Goal: Information Seeking & Learning: Learn about a topic

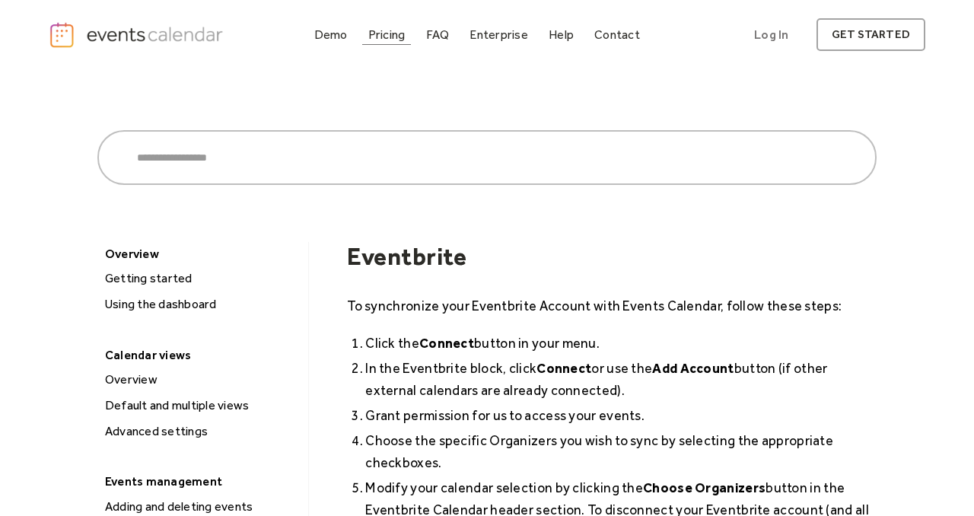
click at [385, 43] on link "Pricing" at bounding box center [386, 34] width 49 height 21
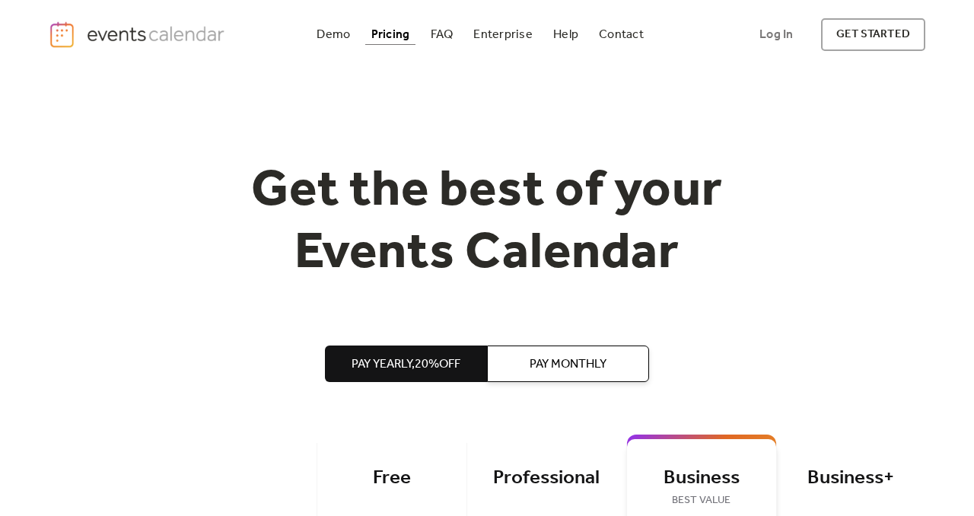
click at [154, 33] on img "home" at bounding box center [139, 34] width 180 height 27
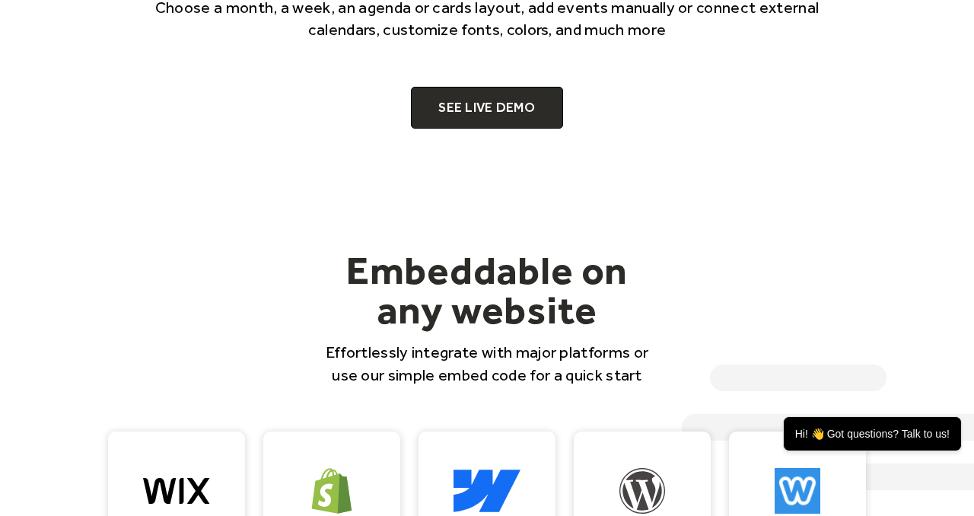
scroll to position [1283, 0]
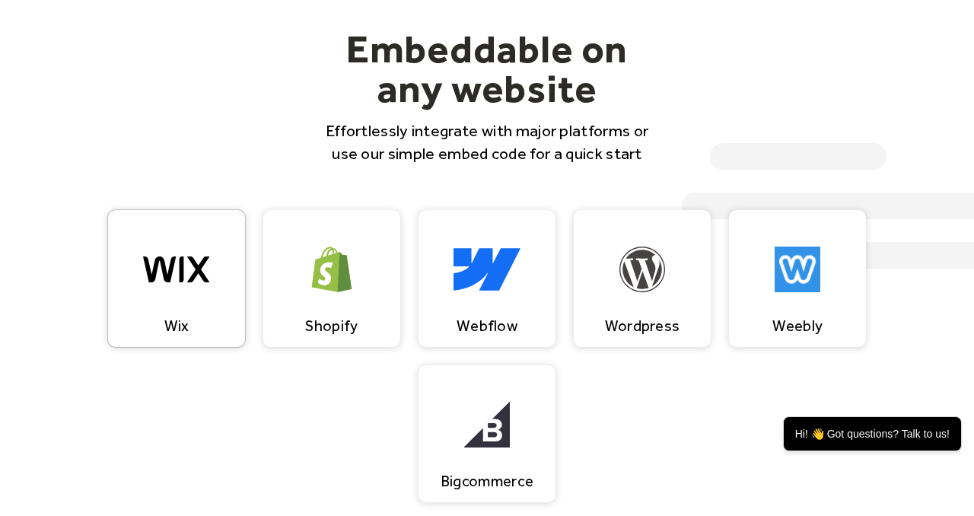
click at [236, 257] on div "Wix" at bounding box center [176, 278] width 137 height 137
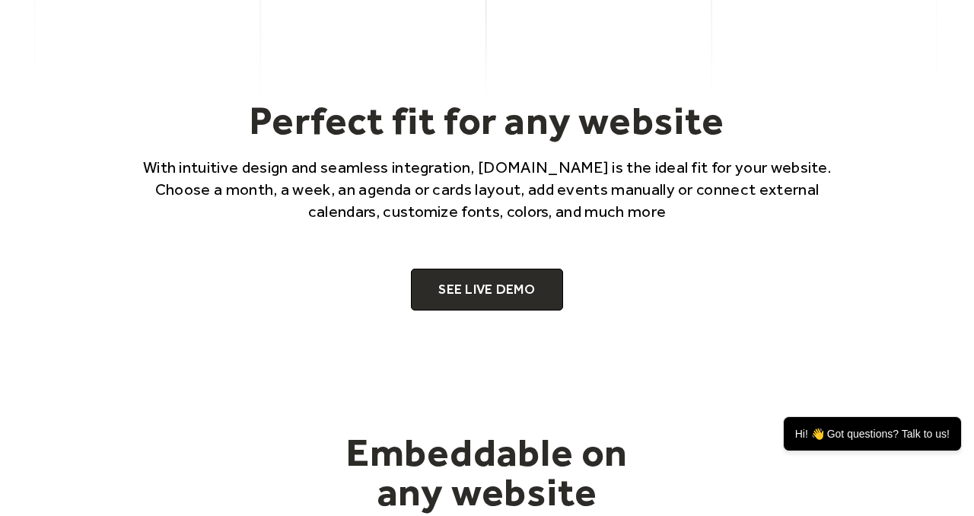
scroll to position [882, 0]
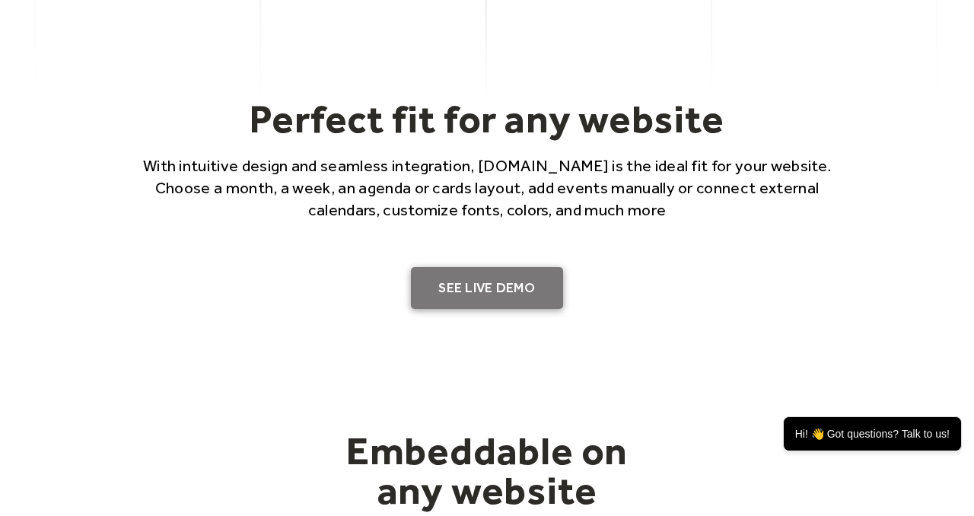
click at [487, 291] on link "SEE LIVE DEMO" at bounding box center [487, 288] width 152 height 43
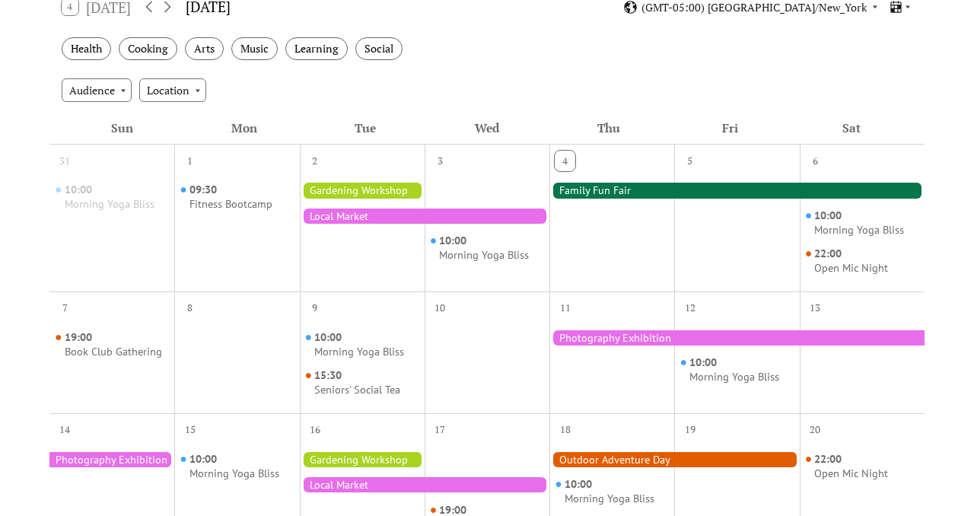
scroll to position [279, 0]
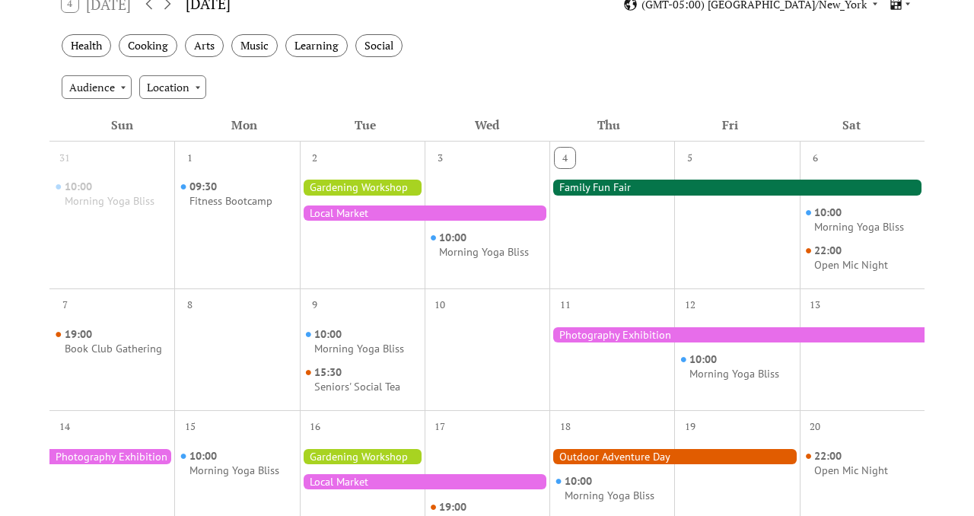
click at [613, 193] on div at bounding box center [736, 187] width 375 height 15
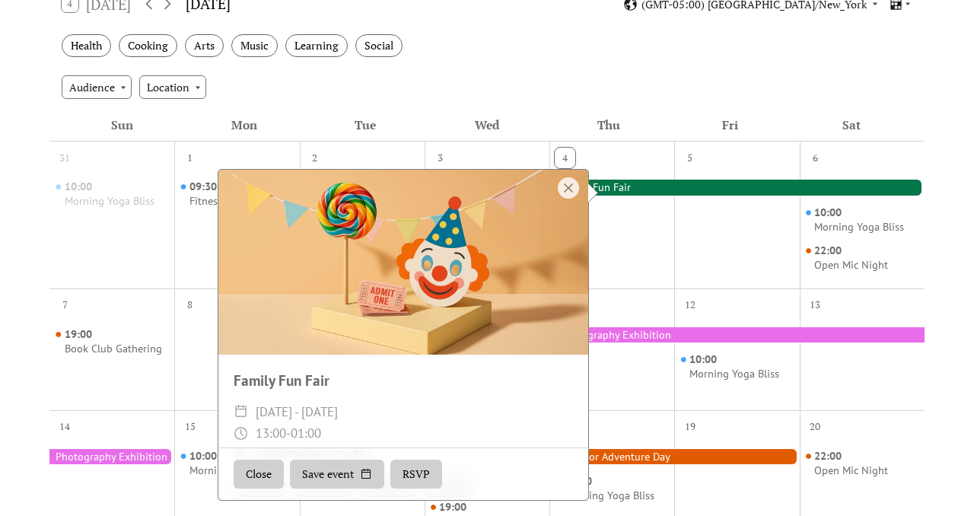
click at [613, 193] on div at bounding box center [736, 187] width 375 height 15
click at [917, 251] on div "31 10:00 Morning Yoga Bliss 1 09:30 Fitness Bootcamp 2 3 10:00 Morning Yoga Bli…" at bounding box center [486, 524] width 875 height 767
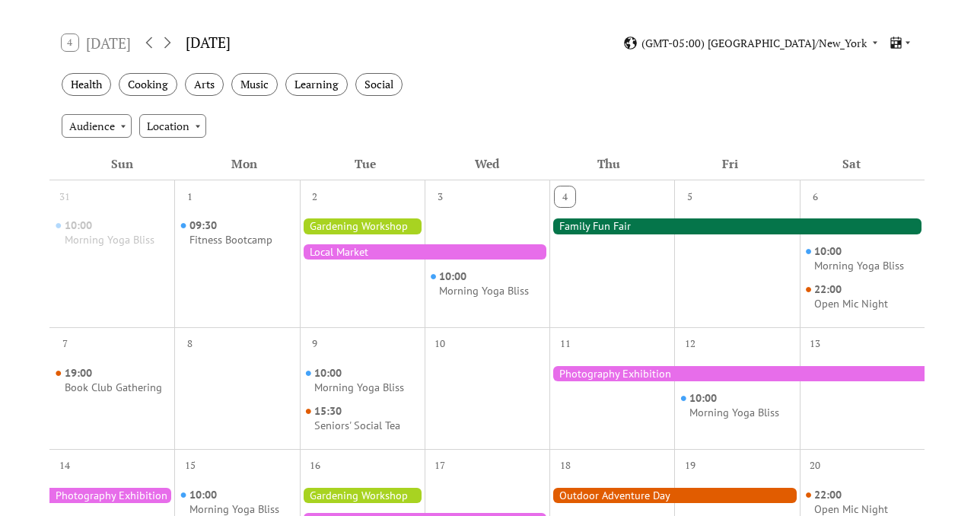
scroll to position [237, 0]
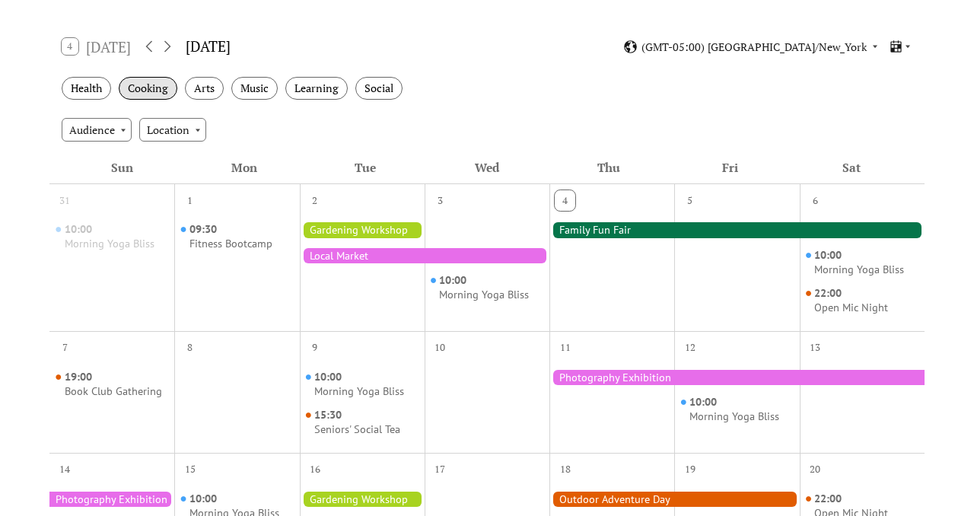
click at [148, 84] on div "Cooking" at bounding box center [148, 89] width 59 height 24
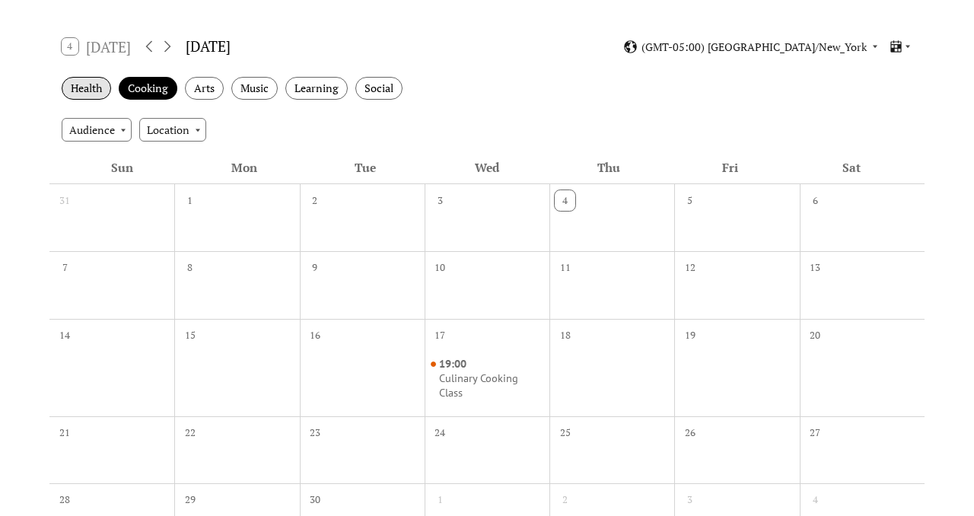
click at [91, 81] on div "Health" at bounding box center [86, 89] width 49 height 24
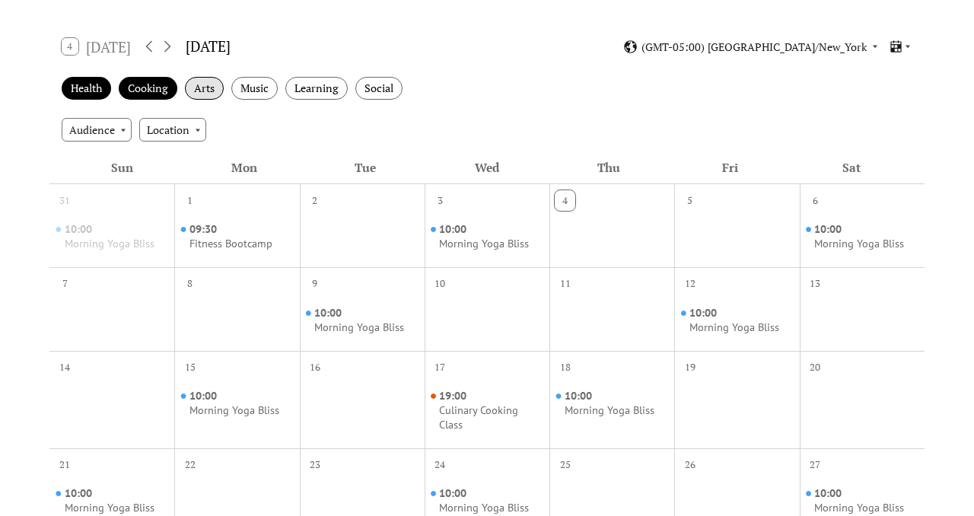
click at [195, 83] on div "Arts" at bounding box center [204, 89] width 39 height 24
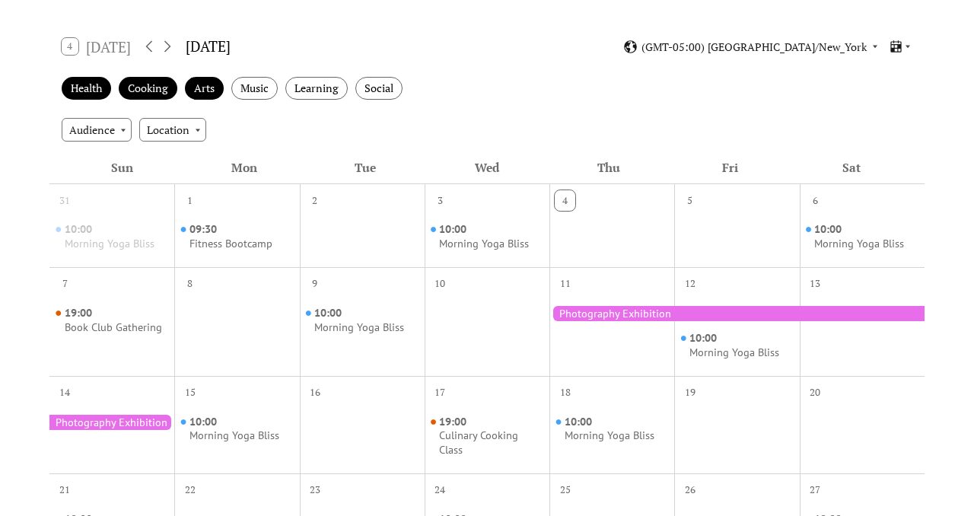
click at [265, 100] on div "Health Cooking Arts Music Learning Social" at bounding box center [486, 89] width 875 height 42
click at [256, 92] on div "Music" at bounding box center [254, 89] width 46 height 24
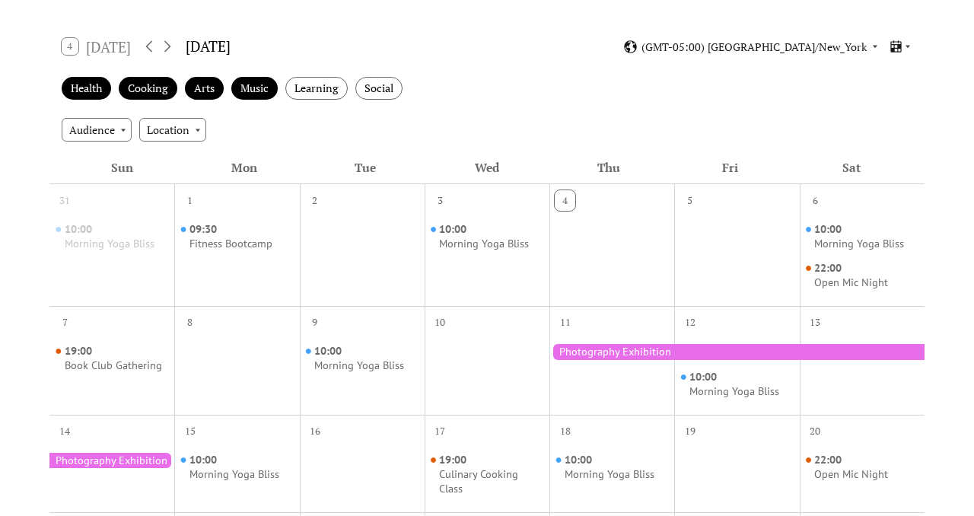
click at [307, 100] on div "Health Cooking Arts Music Learning Social" at bounding box center [486, 89] width 875 height 42
click at [307, 91] on div "Learning" at bounding box center [316, 89] width 62 height 24
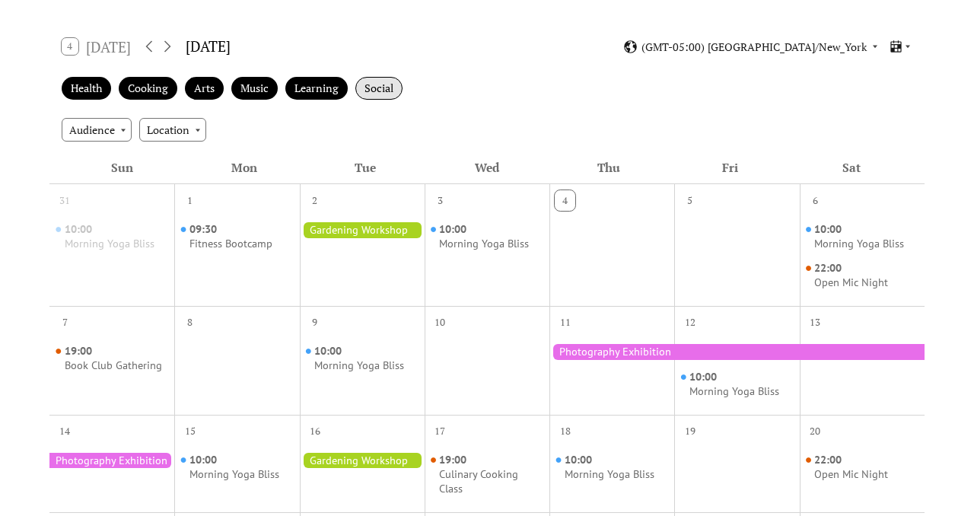
click at [373, 91] on div "Social" at bounding box center [378, 89] width 47 height 24
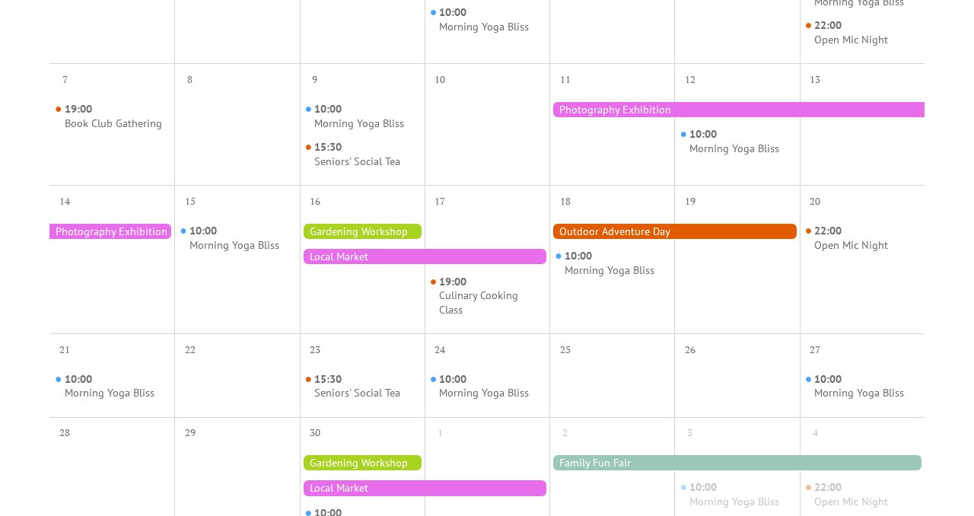
scroll to position [505, 0]
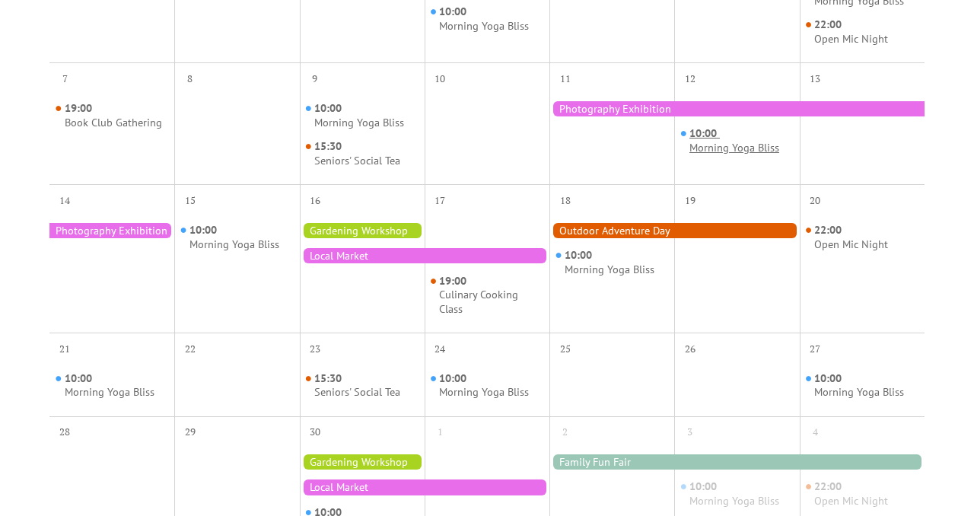
click at [713, 141] on div "Morning Yoga Bliss" at bounding box center [734, 148] width 90 height 14
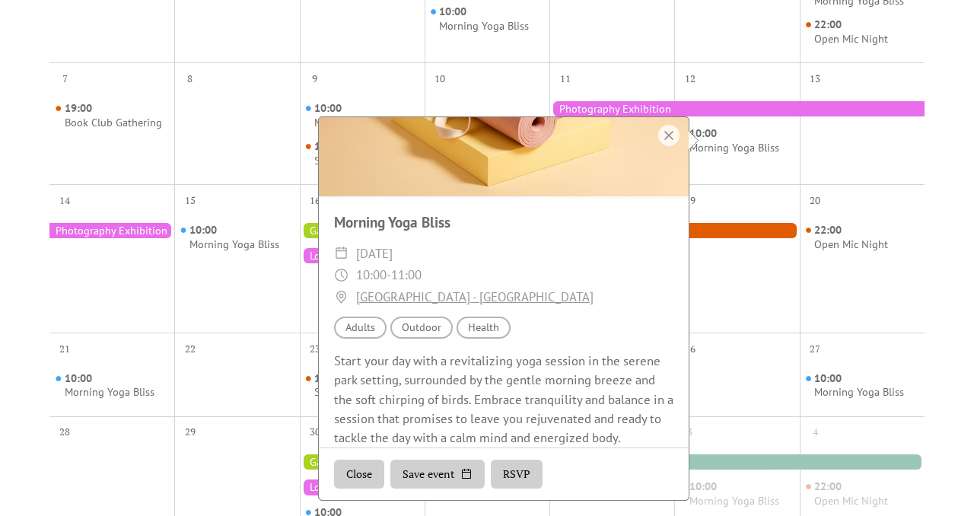
scroll to position [119, 0]
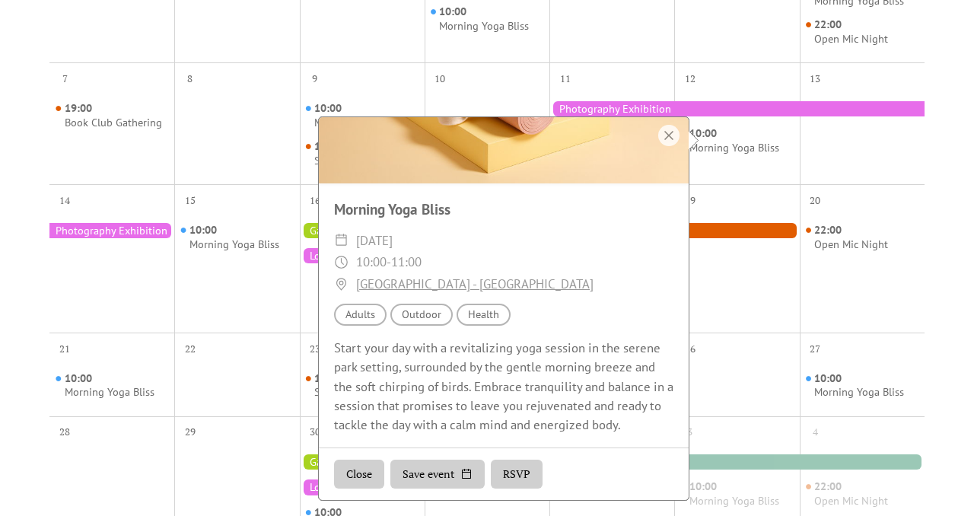
click at [503, 461] on button "RSVP" at bounding box center [517, 473] width 52 height 29
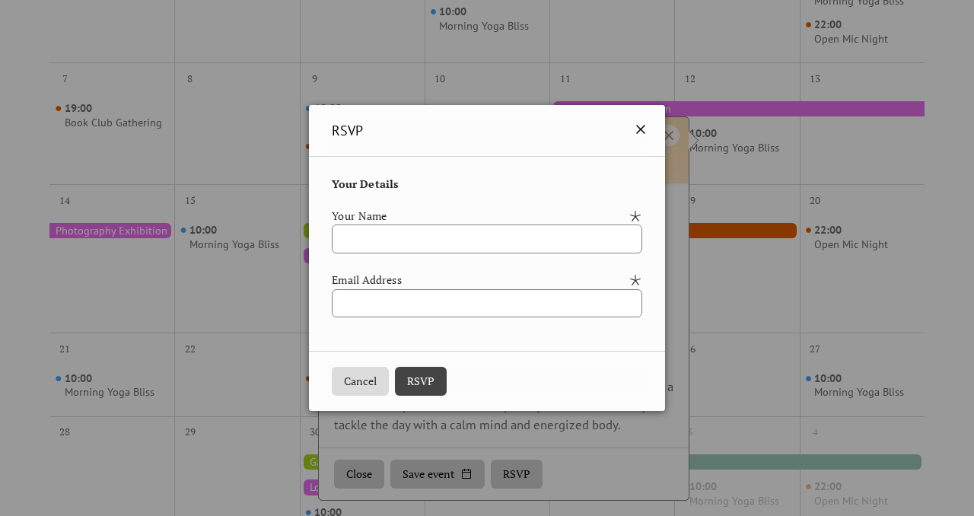
click at [645, 132] on icon at bounding box center [640, 129] width 9 height 9
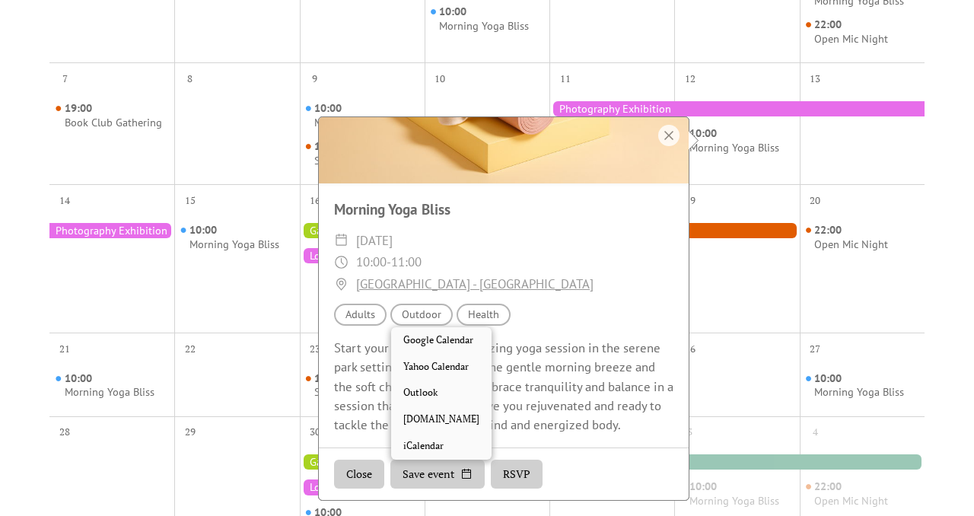
click at [438, 475] on button "Save event" at bounding box center [437, 473] width 94 height 29
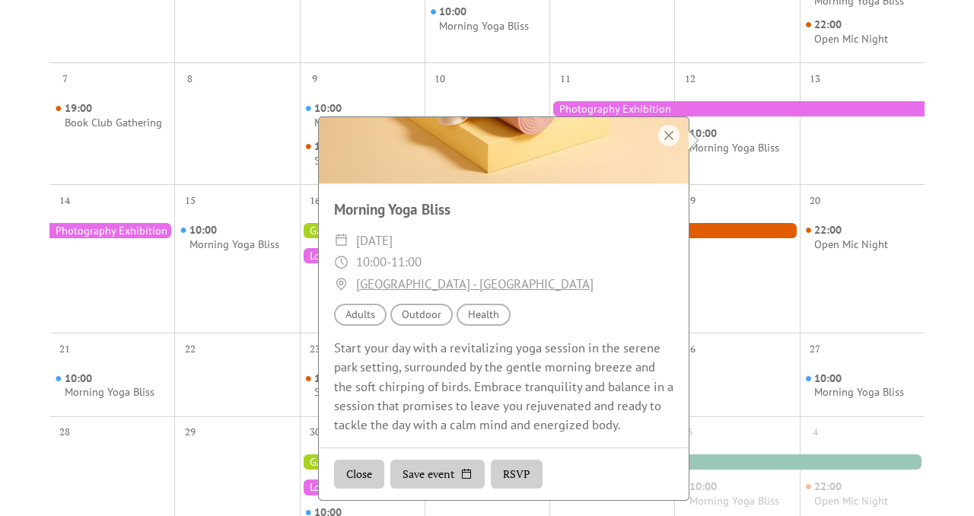
click at [535, 394] on div "Start your day with a revitalizing yoga session in the serene park setting, sur…" at bounding box center [504, 386] width 370 height 96
click at [491, 467] on button "RSVP" at bounding box center [517, 473] width 52 height 29
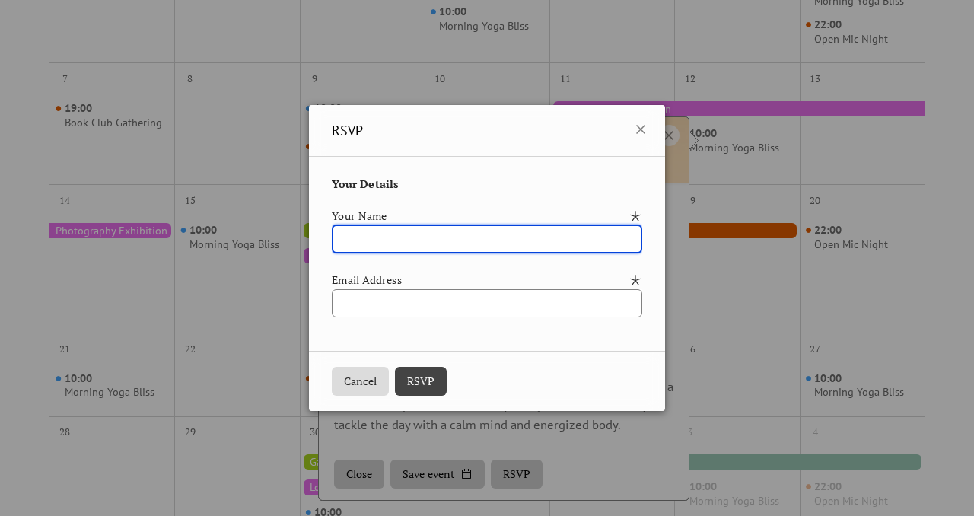
click at [504, 471] on div "RSVP Your Details Your Name Email Address Cancel RSVP" at bounding box center [487, 258] width 974 height 516
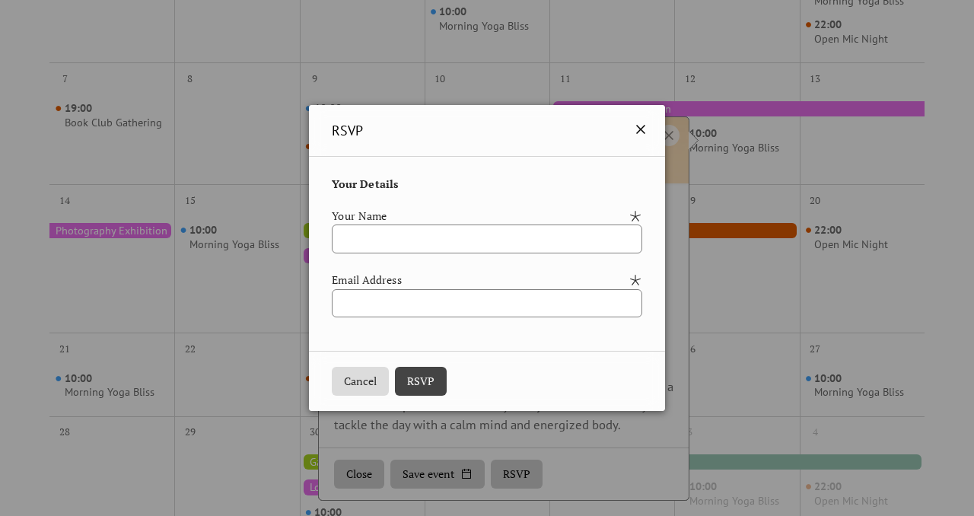
click at [645, 128] on icon at bounding box center [640, 129] width 9 height 9
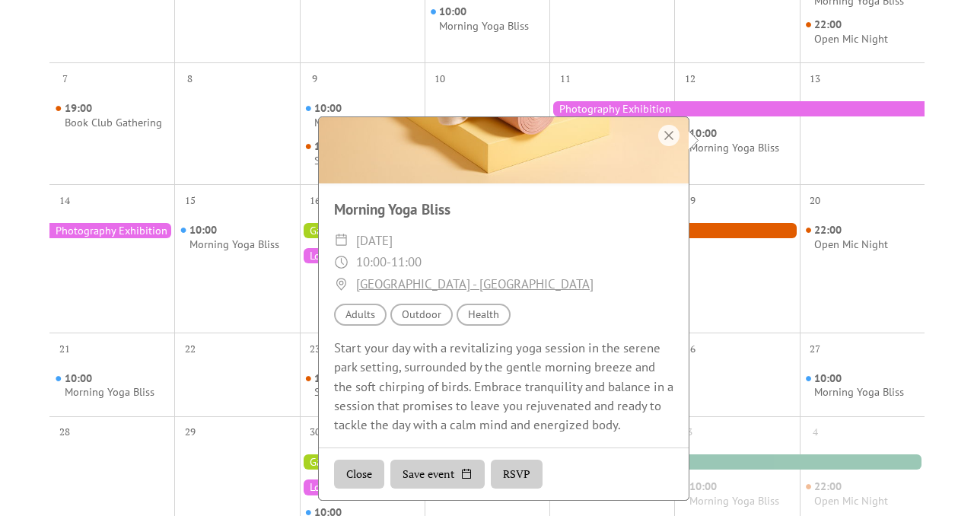
click at [662, 132] on div at bounding box center [668, 135] width 21 height 21
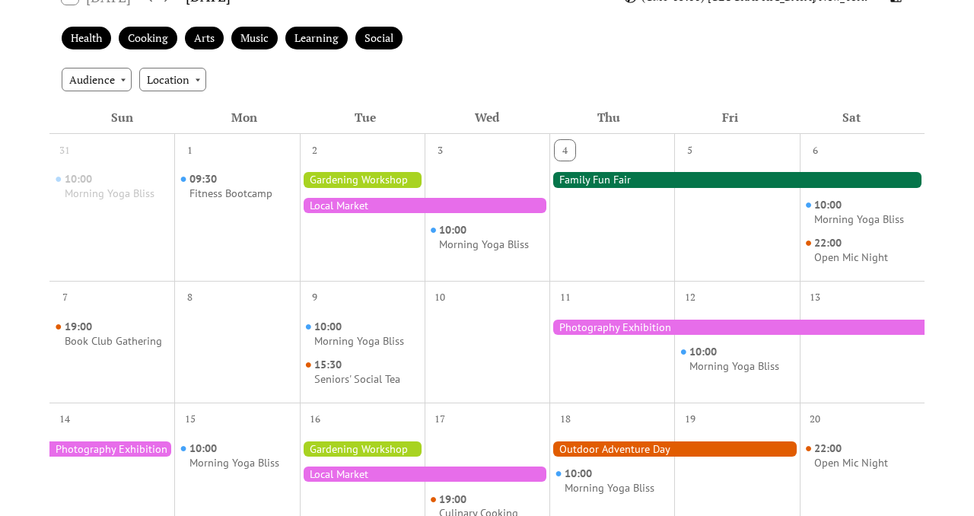
scroll to position [0, 0]
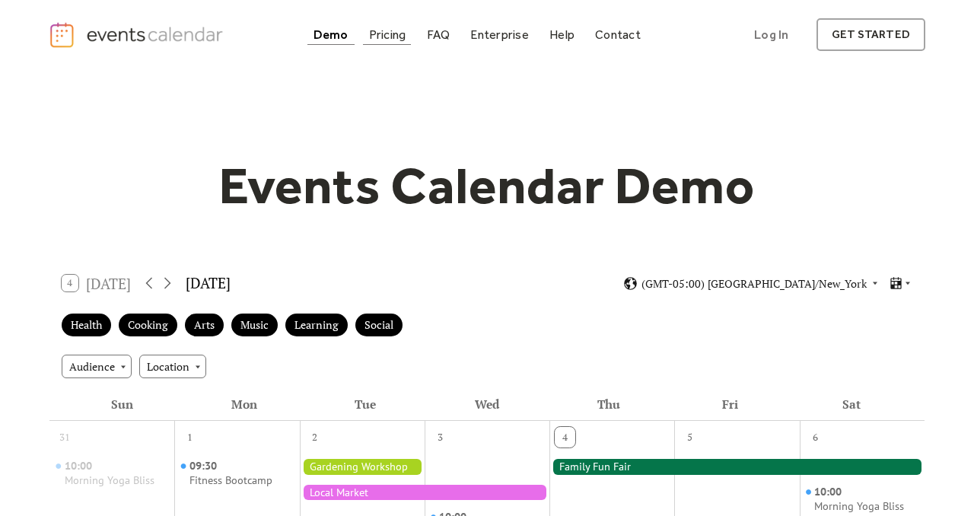
click at [392, 42] on link "Pricing" at bounding box center [387, 34] width 49 height 21
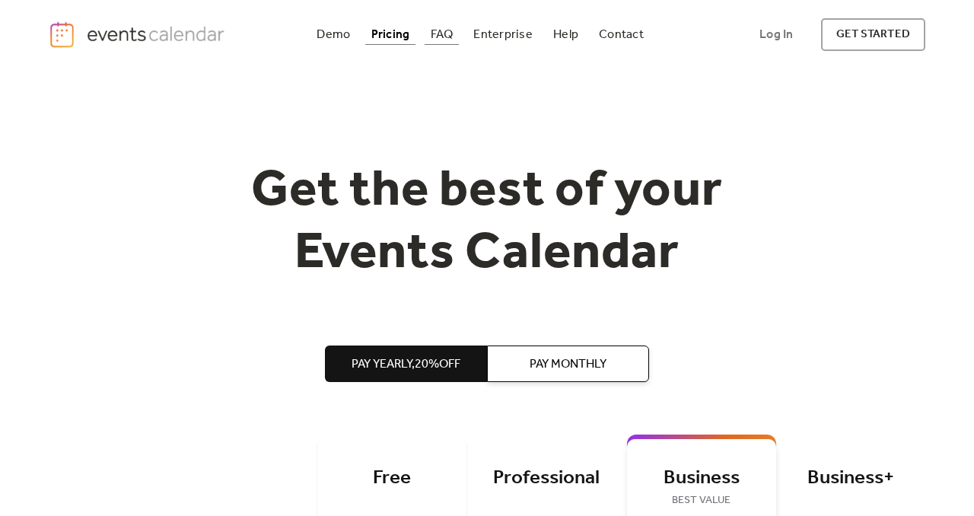
click at [438, 39] on div "FAQ" at bounding box center [441, 34] width 23 height 8
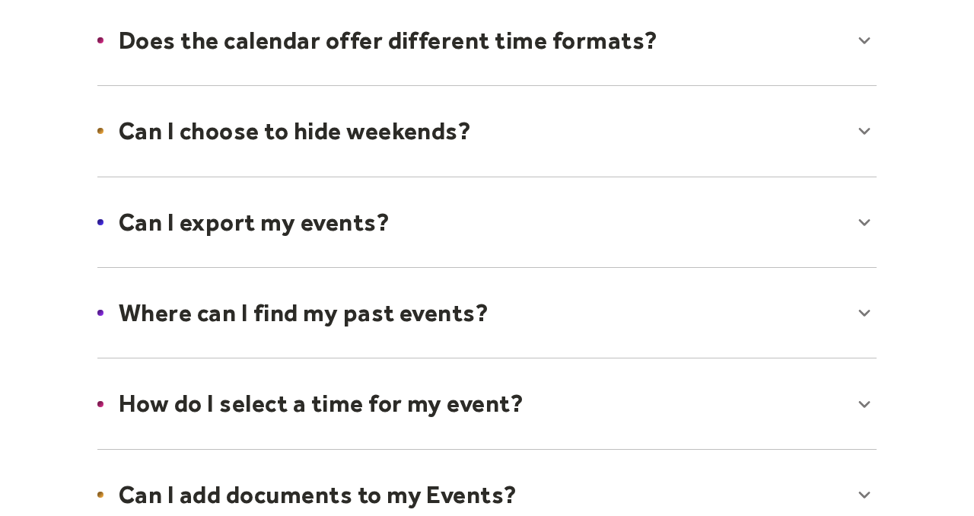
scroll to position [275, 0]
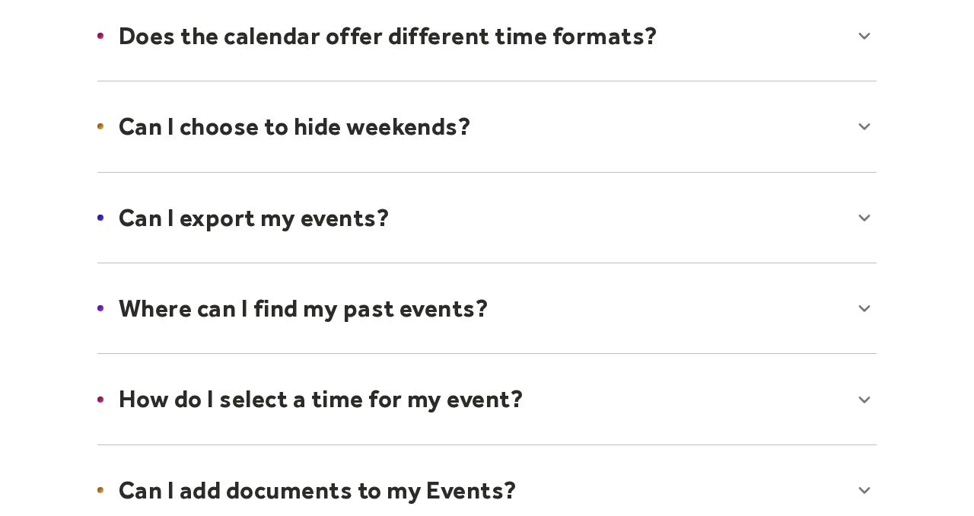
click at [405, 292] on div at bounding box center [486, 308] width 809 height 93
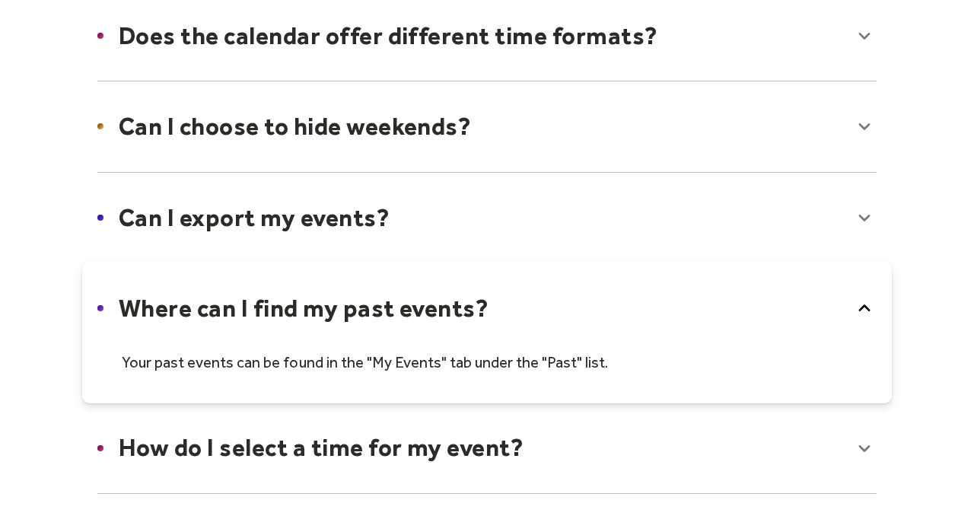
click at [405, 292] on div at bounding box center [486, 332] width 809 height 141
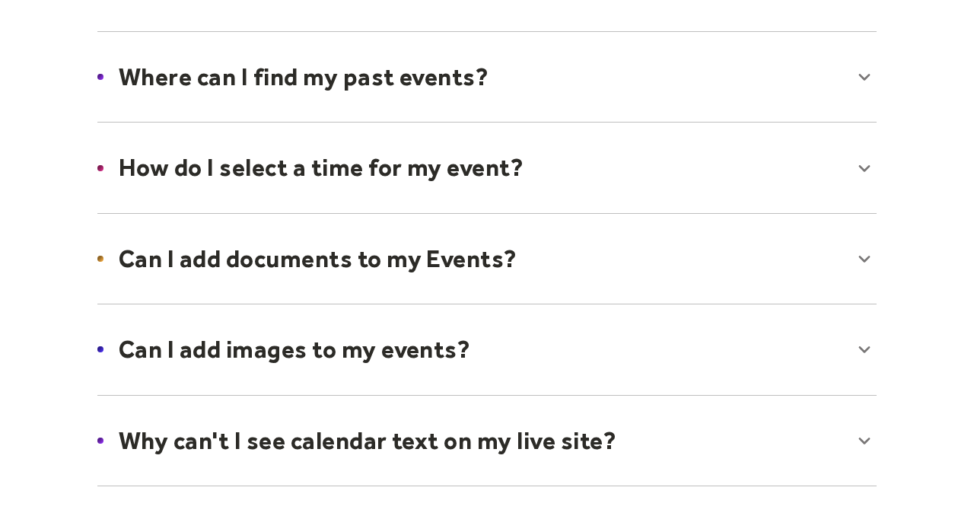
scroll to position [510, 0]
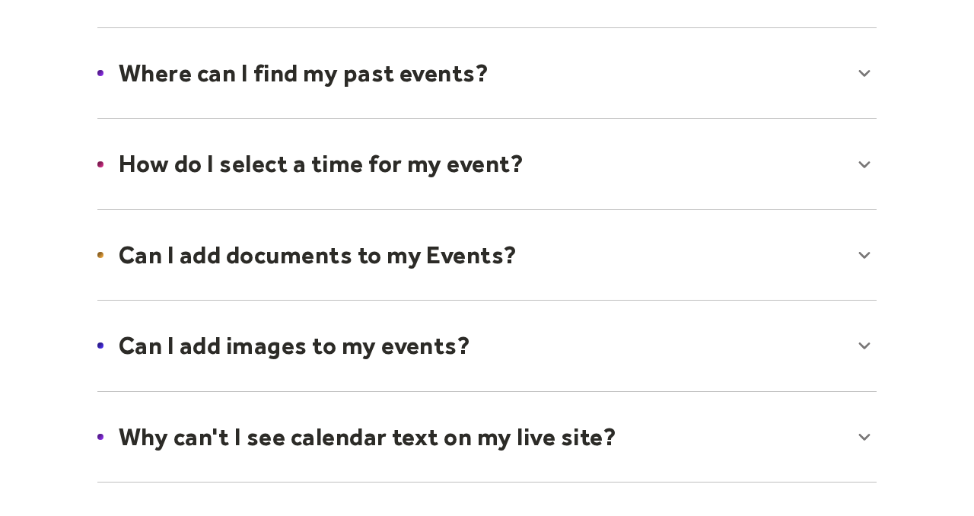
click at [426, 256] on div at bounding box center [486, 254] width 809 height 93
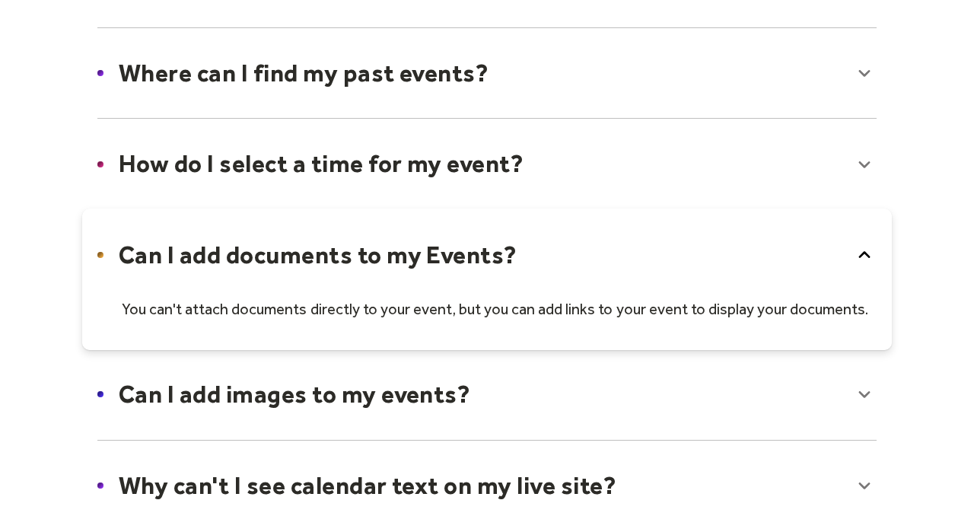
click at [426, 256] on div at bounding box center [486, 278] width 809 height 141
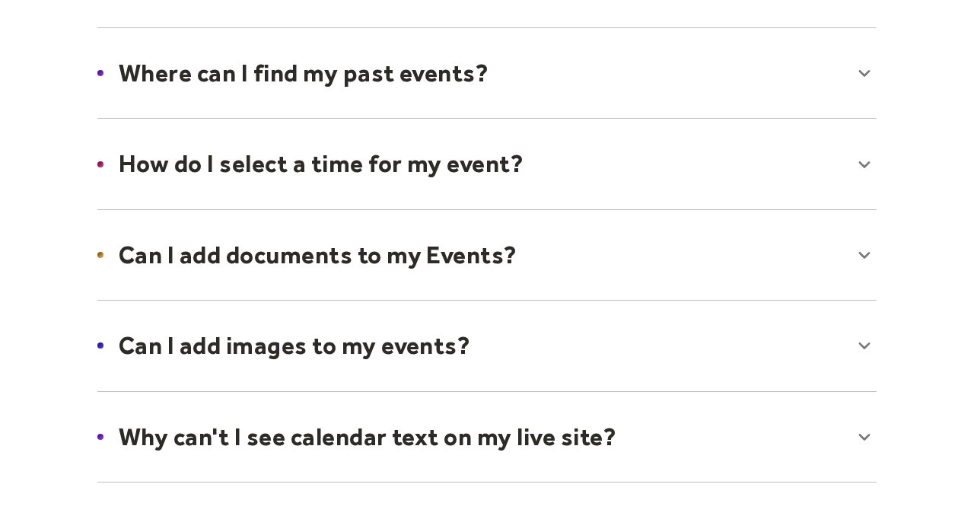
click at [358, 345] on div at bounding box center [486, 345] width 809 height 93
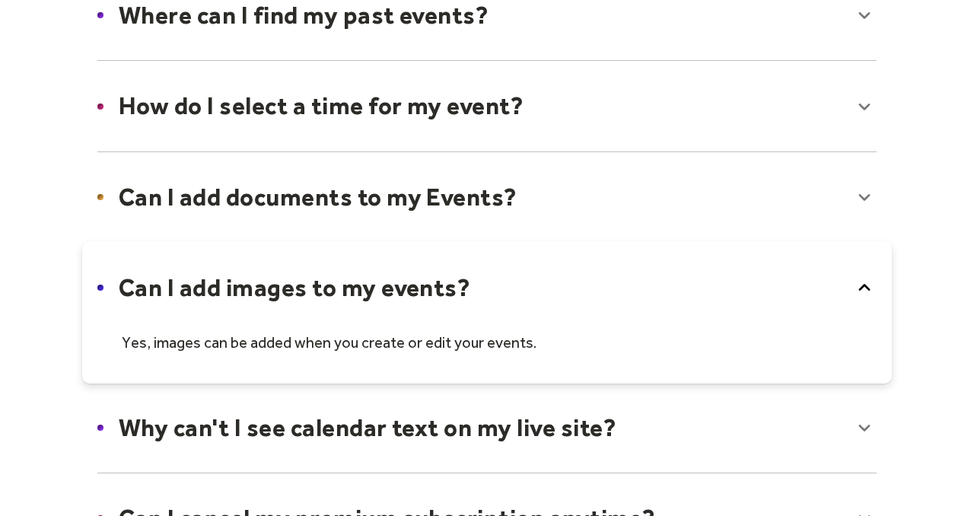
scroll to position [569, 0]
click at [368, 289] on div at bounding box center [486, 310] width 809 height 141
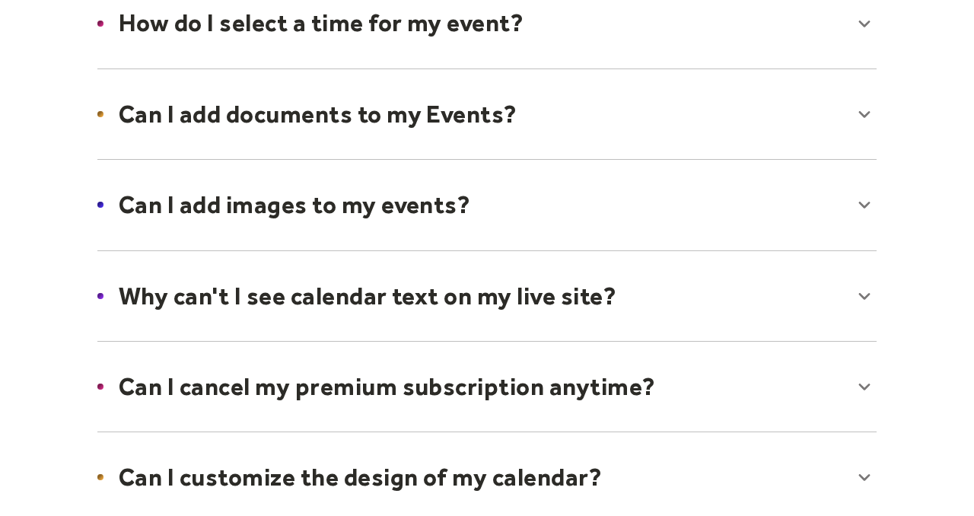
scroll to position [669, 0]
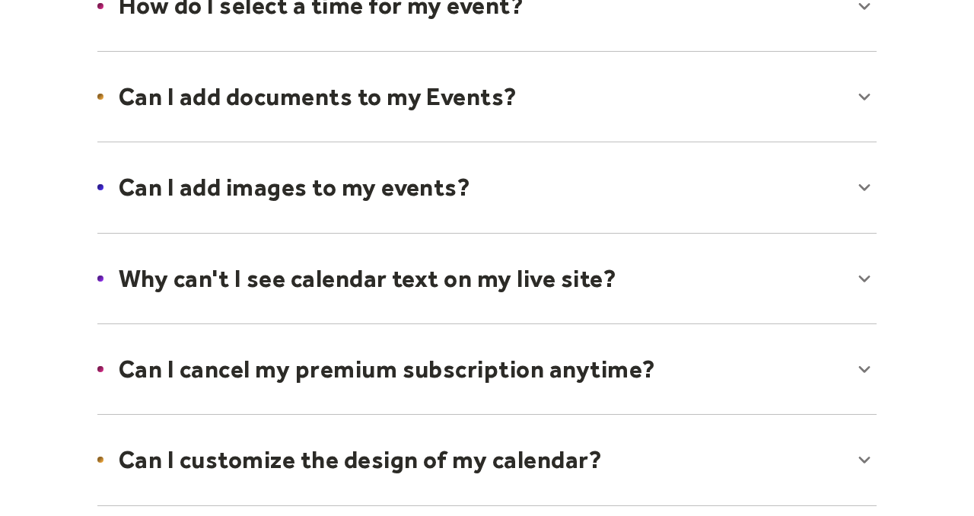
click at [386, 290] on div at bounding box center [486, 278] width 809 height 93
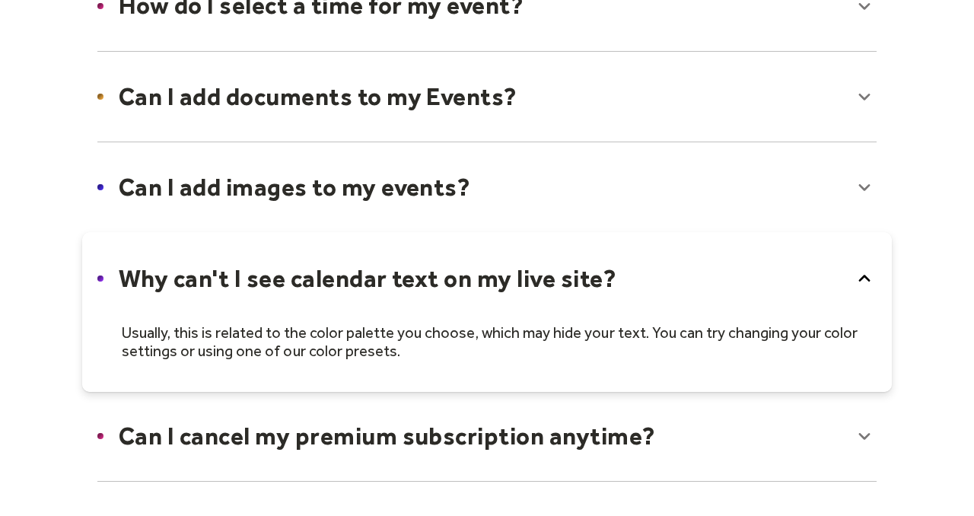
click at [287, 278] on div at bounding box center [486, 312] width 809 height 160
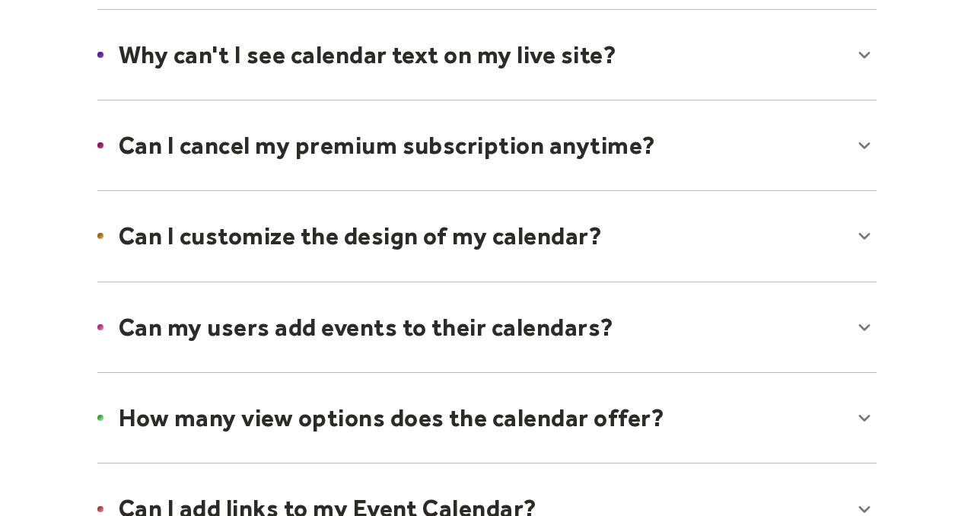
scroll to position [894, 0]
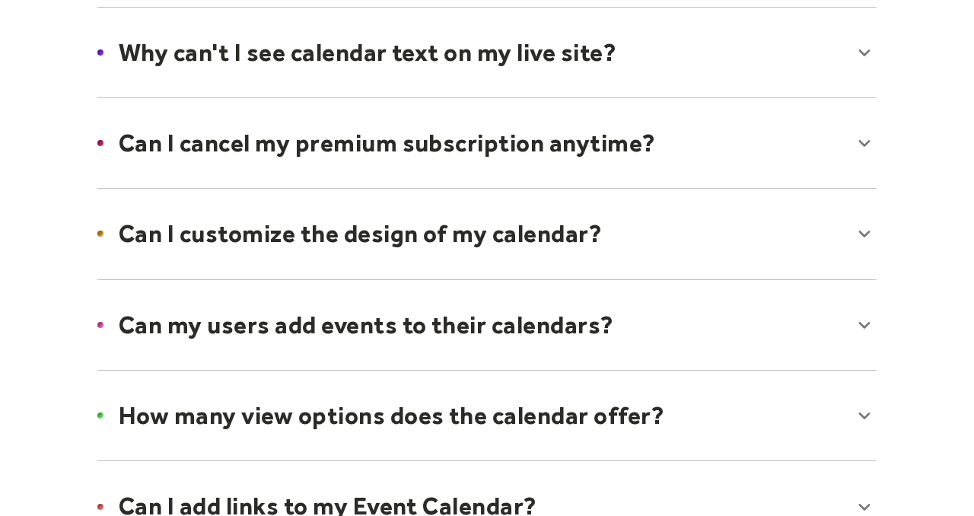
click at [275, 233] on div at bounding box center [486, 233] width 809 height 93
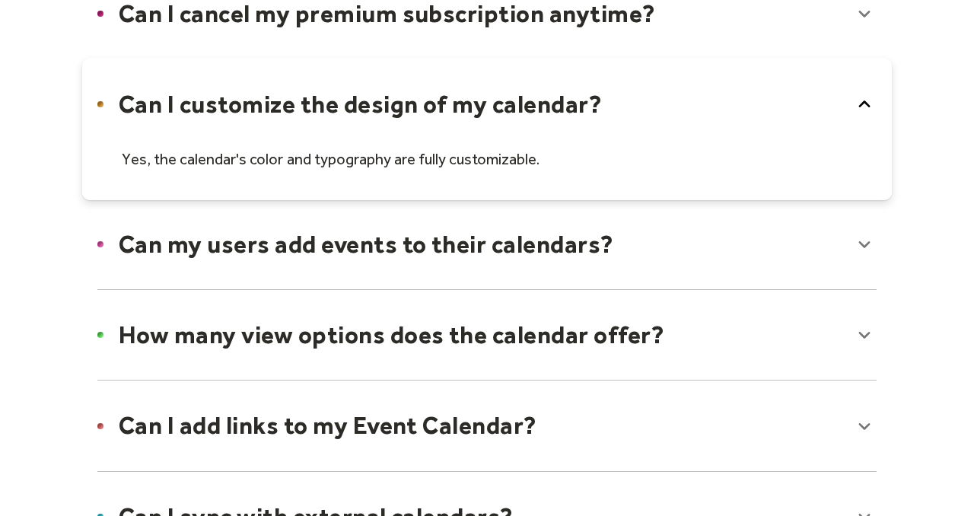
scroll to position [1028, 0]
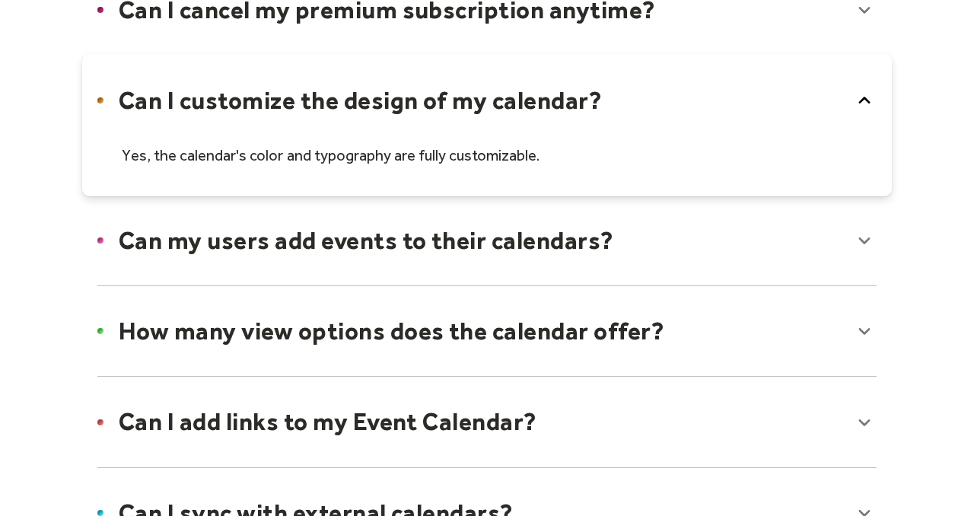
click at [275, 233] on div at bounding box center [486, 240] width 809 height 93
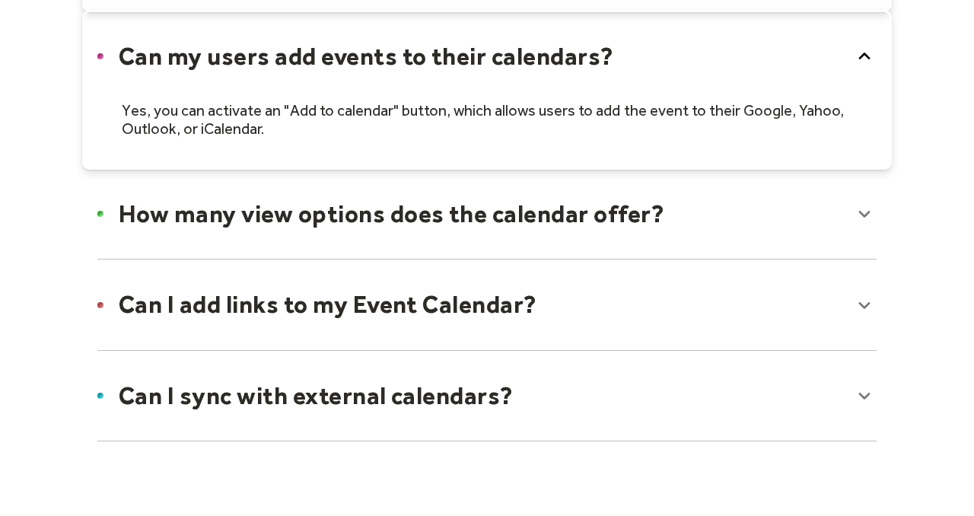
scroll to position [1215, 0]
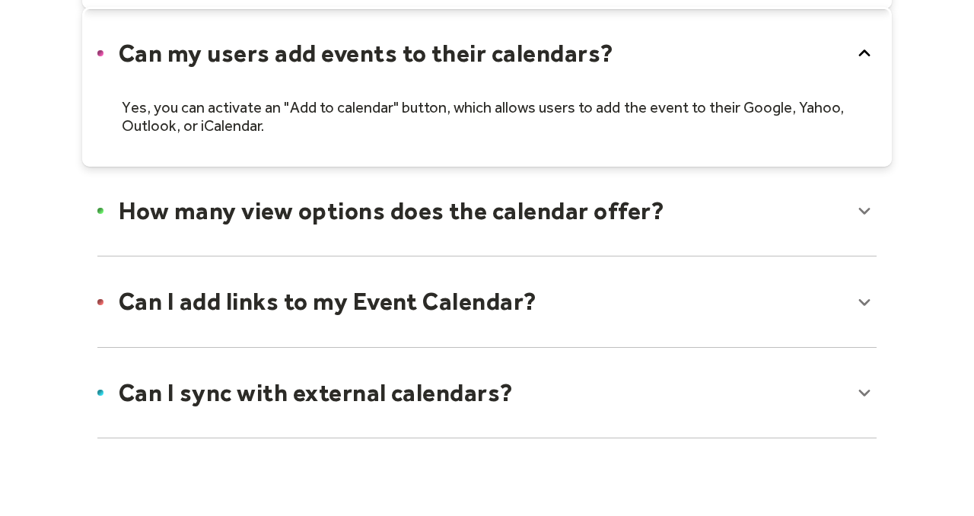
click at [294, 322] on div at bounding box center [486, 301] width 809 height 93
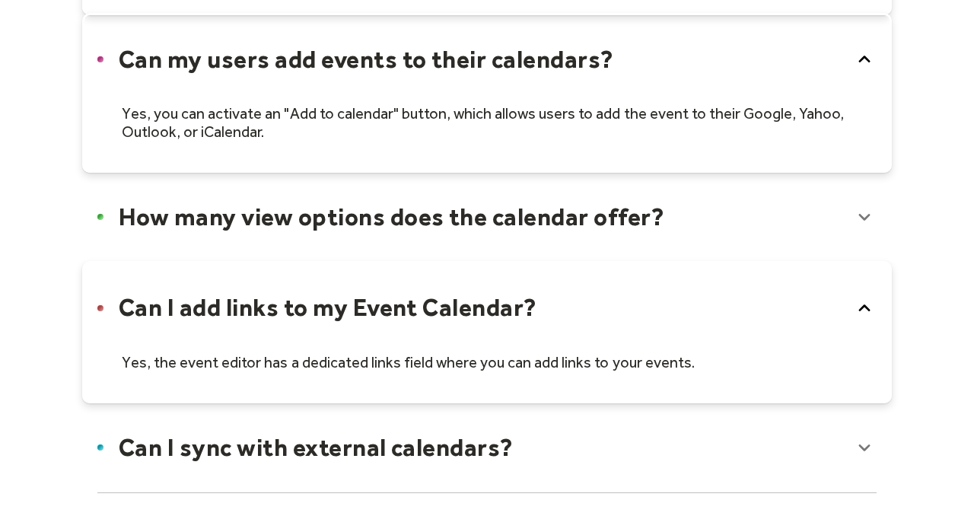
scroll to position [1204, 0]
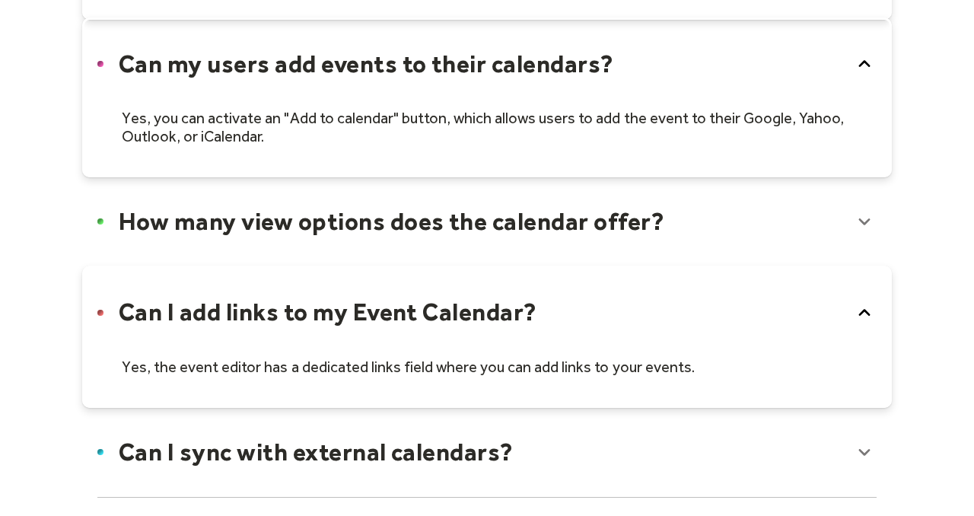
click at [383, 62] on div at bounding box center [486, 97] width 809 height 160
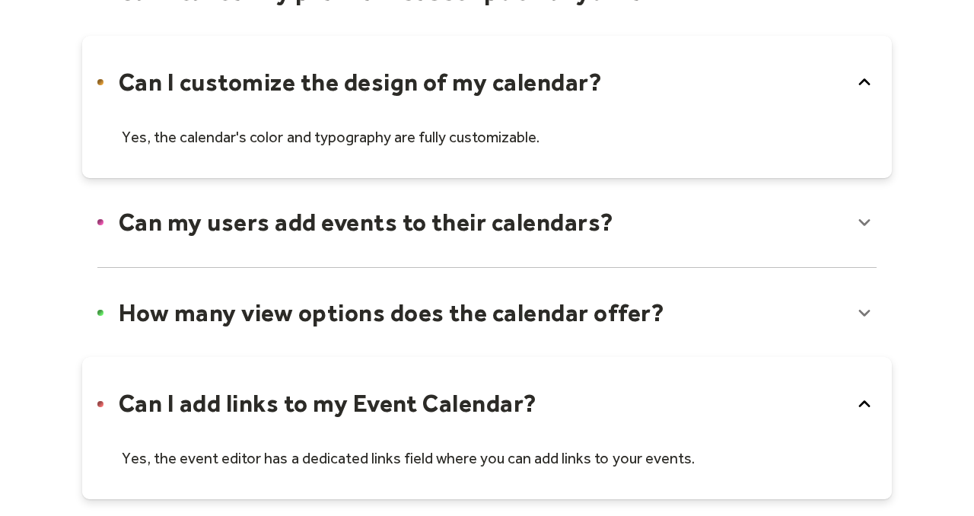
scroll to position [999, 0]
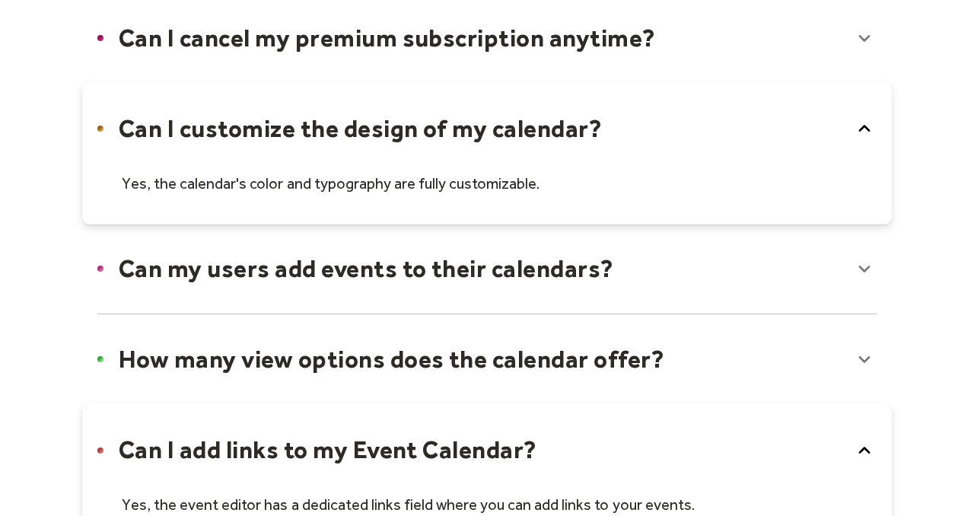
click at [383, 128] on div at bounding box center [486, 152] width 809 height 141
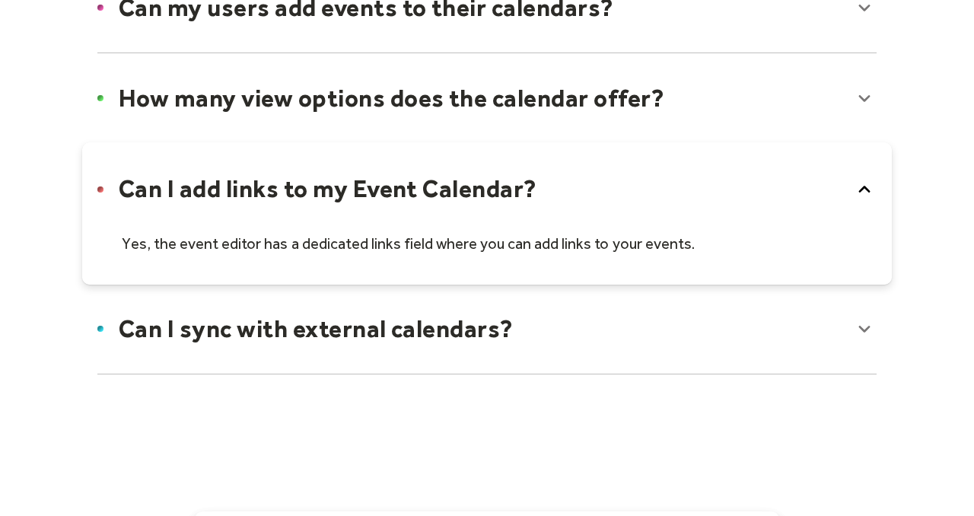
scroll to position [1241, 0]
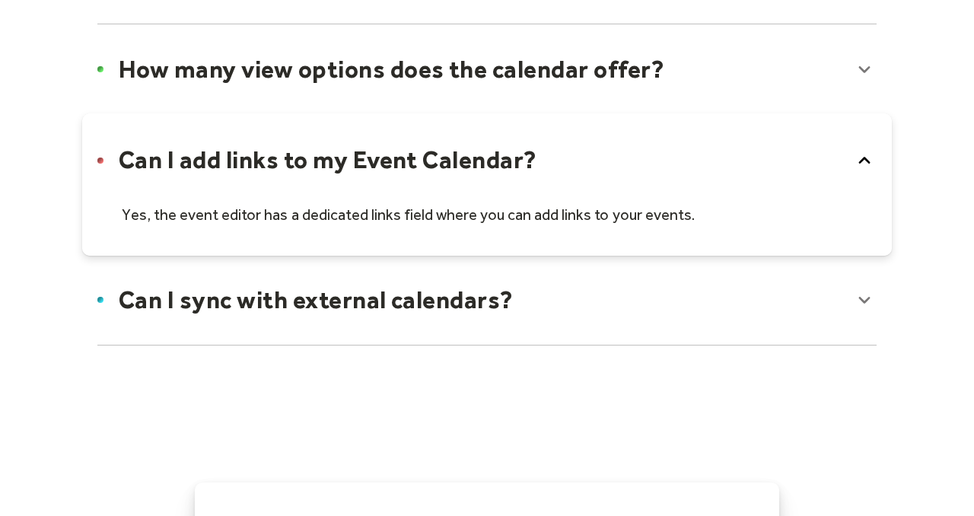
click at [395, 323] on div at bounding box center [486, 299] width 809 height 93
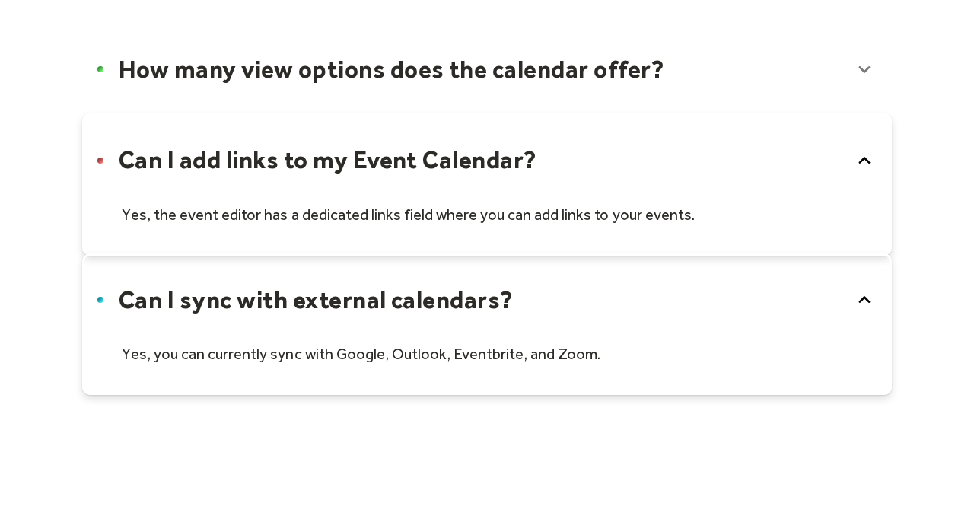
click at [408, 298] on div at bounding box center [486, 323] width 809 height 141
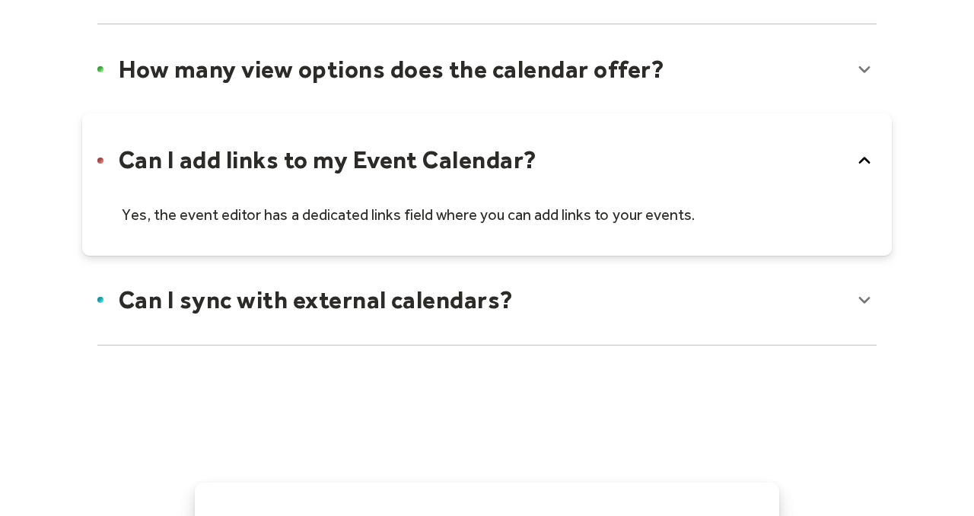
click at [405, 180] on div at bounding box center [486, 183] width 809 height 141
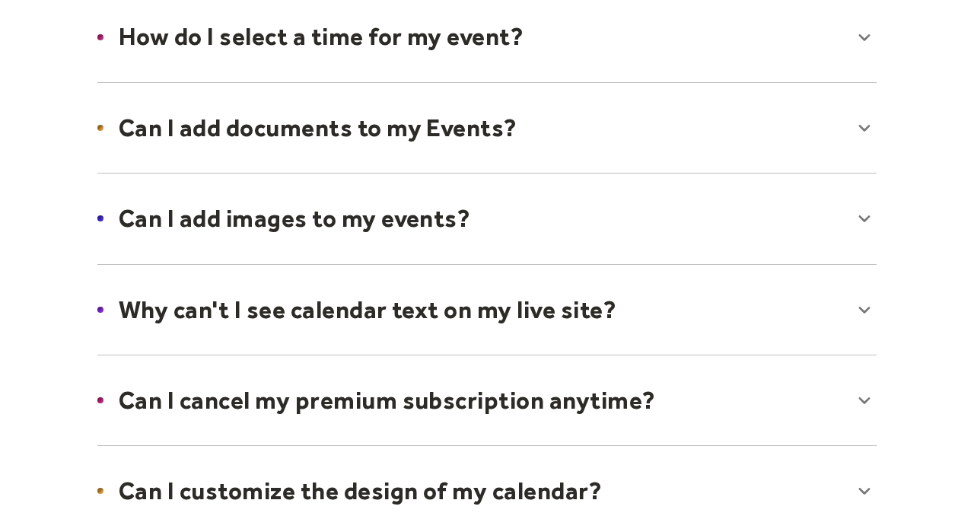
scroll to position [0, 0]
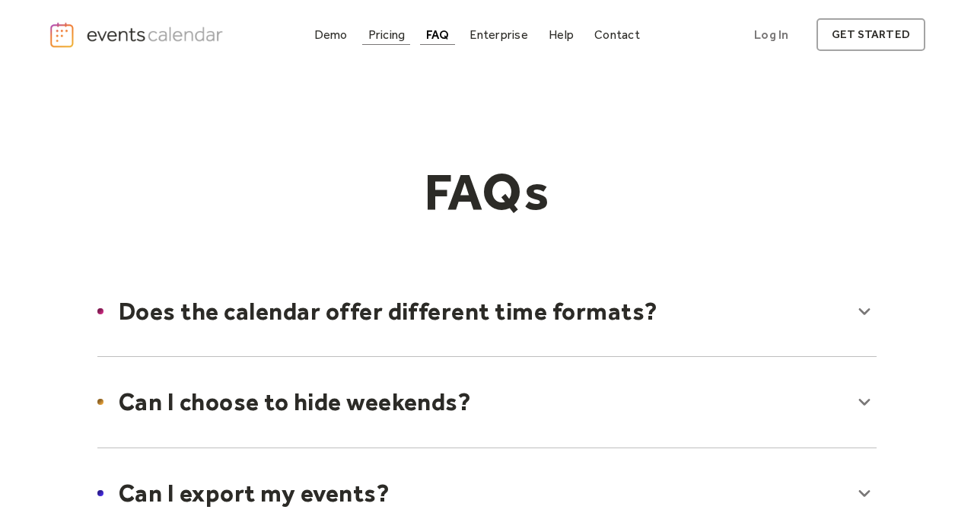
click at [393, 39] on div "Pricing" at bounding box center [386, 34] width 37 height 8
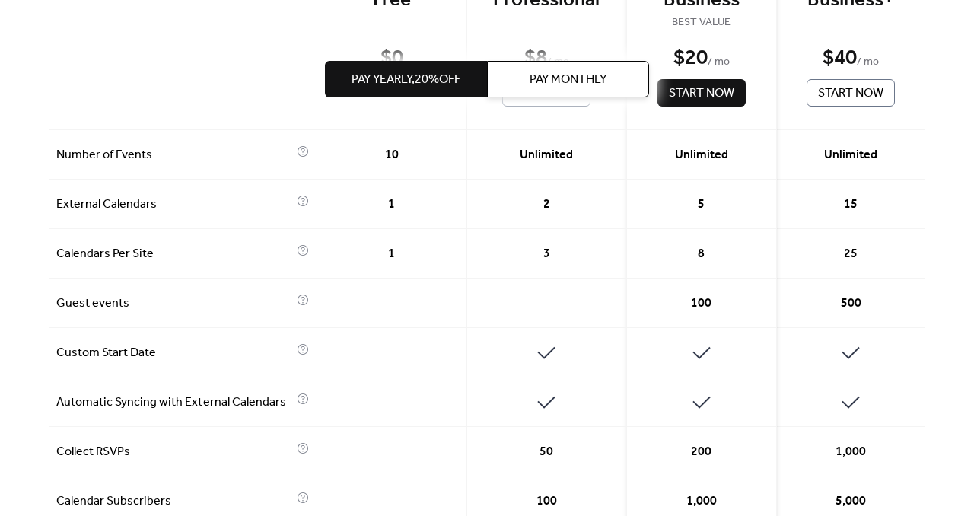
scroll to position [468, 0]
